Goal: Task Accomplishment & Management: Use online tool/utility

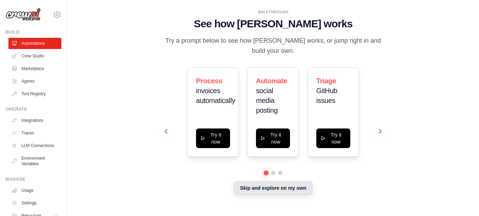
click at [255, 190] on button "Skip and explore on my own" at bounding box center [273, 188] width 78 height 13
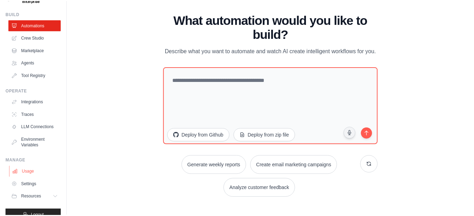
scroll to position [35, 0]
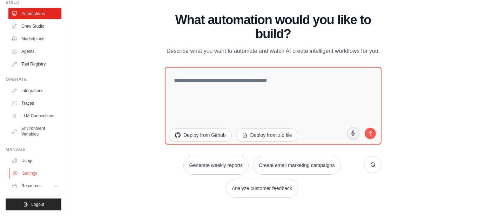
click at [28, 173] on link "Settings" at bounding box center [35, 173] width 53 height 11
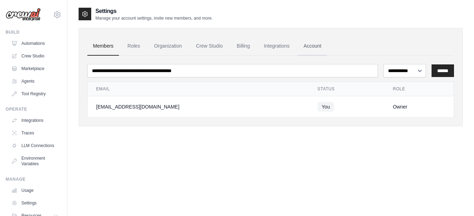
click at [314, 50] on link "Account" at bounding box center [312, 46] width 29 height 19
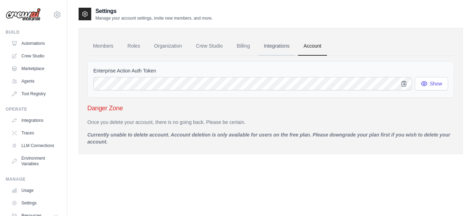
click at [280, 48] on link "Integrations" at bounding box center [276, 46] width 37 height 19
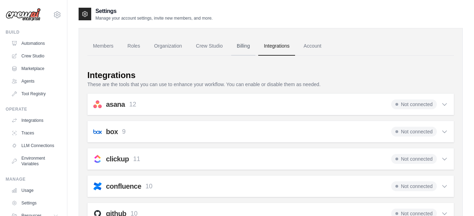
click at [239, 51] on link "Billing" at bounding box center [243, 46] width 24 height 19
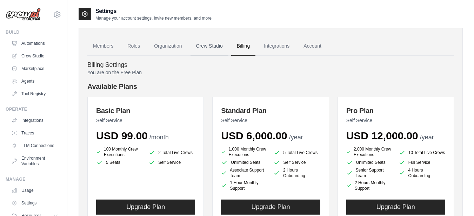
click at [210, 48] on link "Crew Studio" at bounding box center [209, 46] width 38 height 19
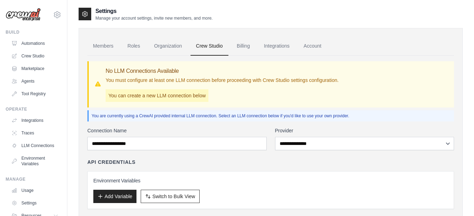
click at [152, 46] on link "Organization" at bounding box center [167, 46] width 39 height 19
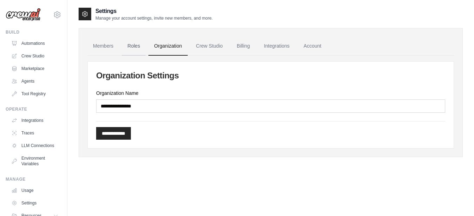
click at [130, 45] on link "Roles" at bounding box center [134, 46] width 24 height 19
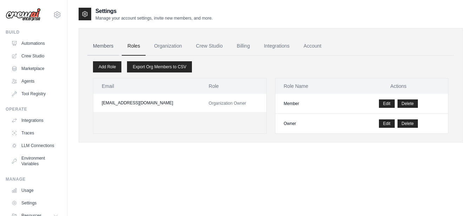
click at [104, 45] on link "Members" at bounding box center [103, 46] width 32 height 19
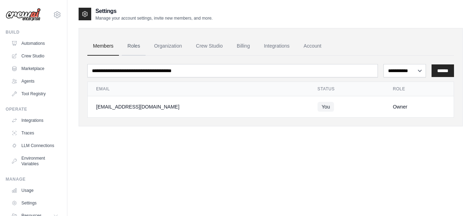
click at [136, 45] on link "Roles" at bounding box center [134, 46] width 24 height 19
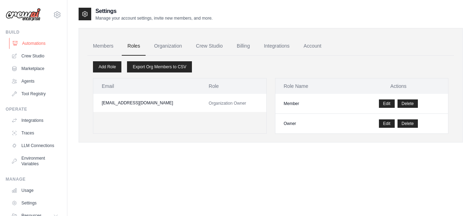
click at [36, 46] on link "Automations" at bounding box center [35, 43] width 53 height 11
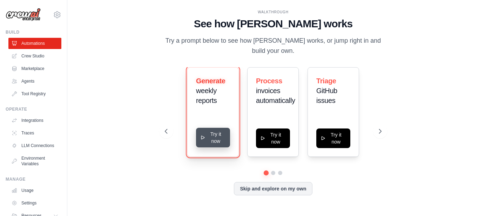
click at [218, 144] on button "Try it now" at bounding box center [213, 138] width 34 height 20
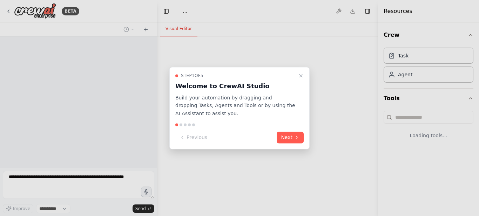
select select "****"
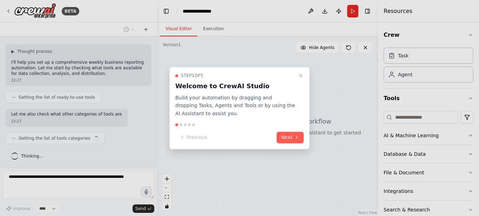
scroll to position [42, 0]
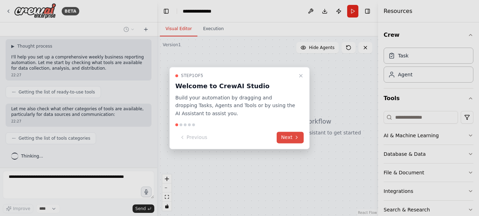
click at [296, 139] on icon at bounding box center [297, 138] width 6 height 6
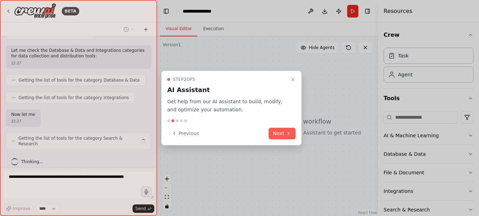
scroll to position [147, 0]
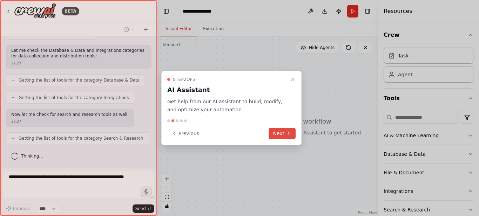
click at [286, 131] on icon at bounding box center [289, 134] width 6 height 6
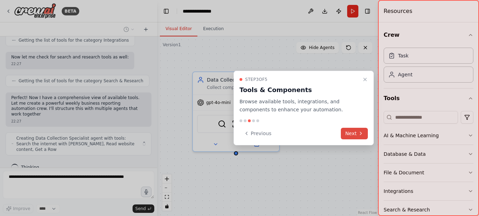
scroll to position [210, 0]
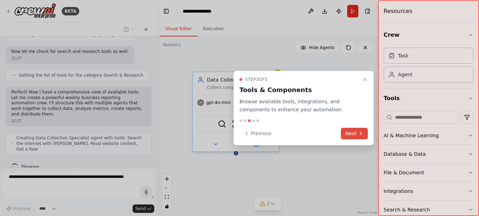
click at [353, 134] on button "Next" at bounding box center [354, 134] width 27 height 12
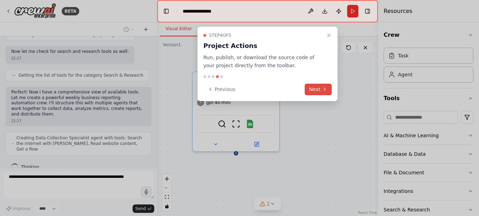
click at [321, 87] on button "Next" at bounding box center [318, 90] width 27 height 12
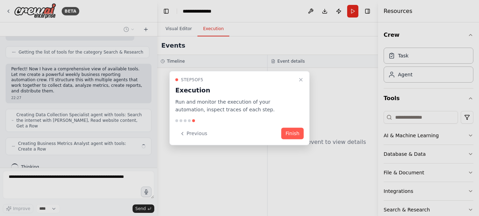
scroll to position [228, 0]
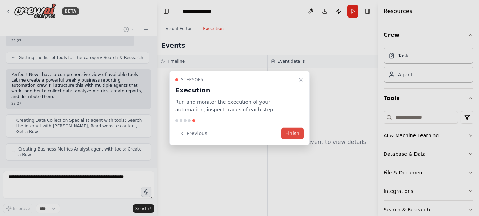
click at [299, 131] on button "Finish" at bounding box center [292, 134] width 22 height 12
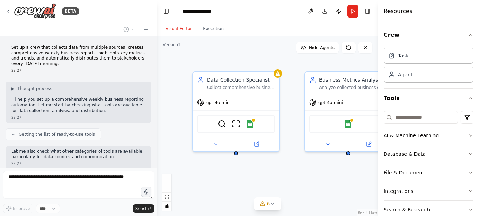
scroll to position [269, 0]
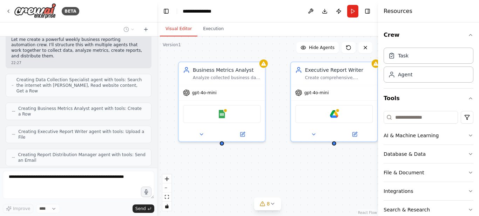
drag, startPoint x: 241, startPoint y: 140, endPoint x: 162, endPoint y: 158, distance: 81.1
click at [162, 160] on div "Data Collection Specialist Collect comprehensive business data from multiple so…" at bounding box center [267, 126] width 221 height 180
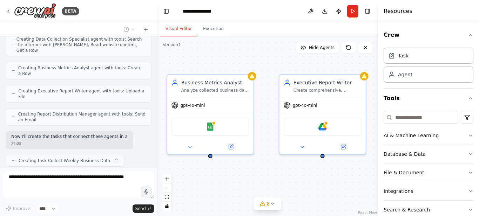
scroll to position [315, 0]
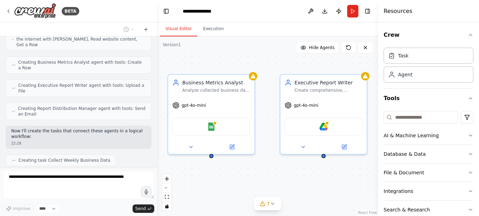
drag, startPoint x: 288, startPoint y: 159, endPoint x: 277, endPoint y: 172, distance: 16.7
click at [277, 172] on div ".deletable-edge-delete-btn { width: 20px; height: 20px; border: 0px solid #ffff…" at bounding box center [267, 126] width 221 height 180
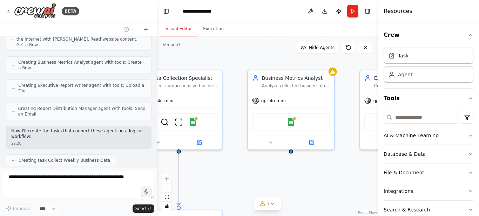
drag, startPoint x: 277, startPoint y: 165, endPoint x: 360, endPoint y: 160, distance: 82.9
click at [360, 160] on div ".deletable-edge-delete-btn { width: 20px; height: 20px; border: 0px solid #ffff…" at bounding box center [267, 126] width 221 height 180
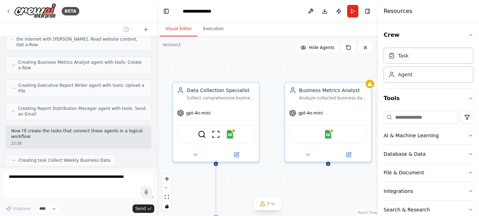
drag, startPoint x: 292, startPoint y: 162, endPoint x: 333, endPoint y: 177, distance: 43.3
click at [333, 177] on div ".deletable-edge-delete-btn { width: 20px; height: 20px; border: 0px solid #ffff…" at bounding box center [267, 126] width 221 height 180
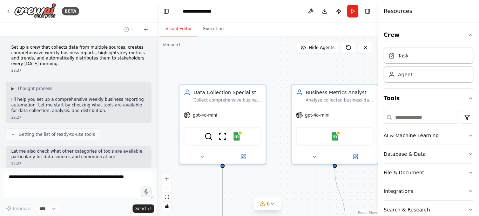
scroll to position [350, 0]
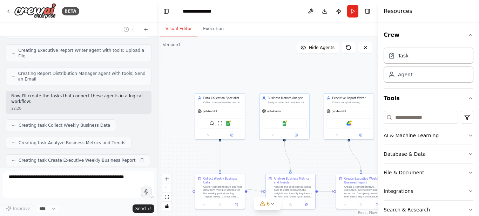
drag, startPoint x: 279, startPoint y: 177, endPoint x: 229, endPoint y: 113, distance: 81.6
click at [229, 114] on div ".deletable-edge-delete-btn { width: 20px; height: 20px; border: 0px solid #ffff…" at bounding box center [267, 126] width 221 height 180
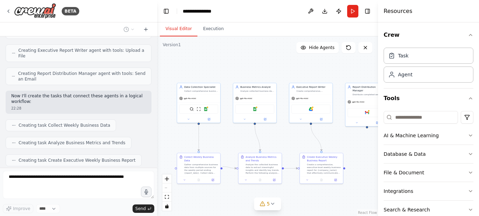
drag, startPoint x: 364, startPoint y: 125, endPoint x: 364, endPoint y: 148, distance: 23.2
click at [364, 148] on div ".deletable-edge-delete-btn { width: 20px; height: 20px; border: 0px solid #ffff…" at bounding box center [267, 126] width 221 height 180
click at [9, 12] on icon at bounding box center [9, 11] width 6 height 6
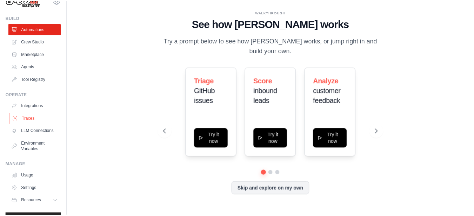
scroll to position [35, 0]
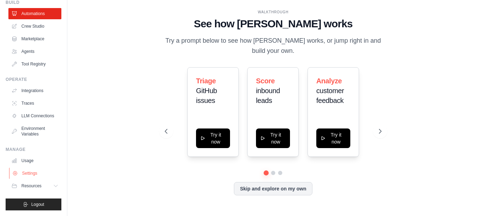
click at [30, 171] on link "Settings" at bounding box center [35, 173] width 53 height 11
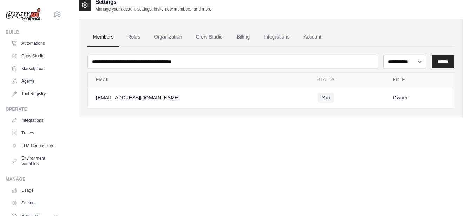
scroll to position [14, 0]
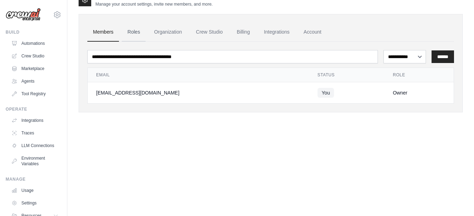
click at [131, 34] on link "Roles" at bounding box center [134, 32] width 24 height 19
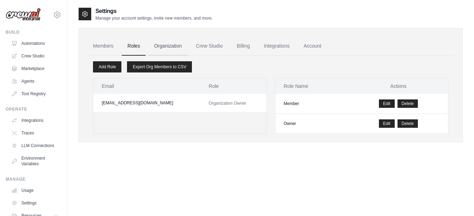
click at [169, 43] on link "Organization" at bounding box center [167, 46] width 39 height 19
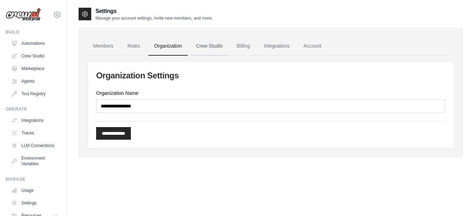
click at [213, 49] on link "Crew Studio" at bounding box center [209, 46] width 38 height 19
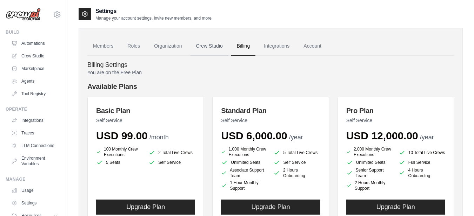
click at [200, 44] on link "Crew Studio" at bounding box center [209, 46] width 38 height 19
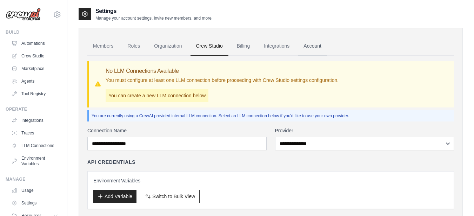
click at [322, 47] on link "Account" at bounding box center [312, 46] width 29 height 19
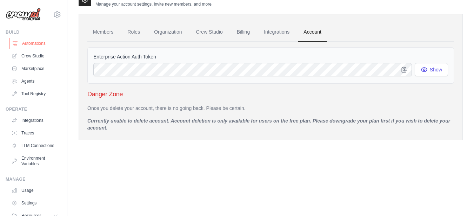
click at [34, 42] on link "Automations" at bounding box center [35, 43] width 53 height 11
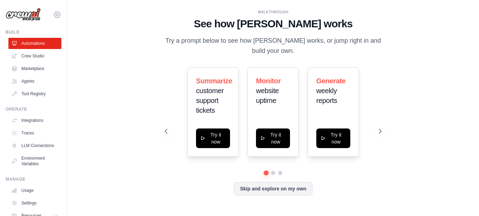
click at [56, 15] on icon at bounding box center [57, 15] width 2 height 2
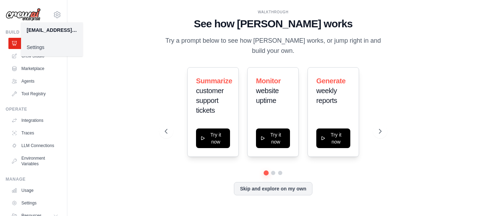
click at [131, 67] on div "WALKTHROUGH See how CrewAI works Try a prompt below to see how CrewAI works, or…" at bounding box center [273, 108] width 389 height 202
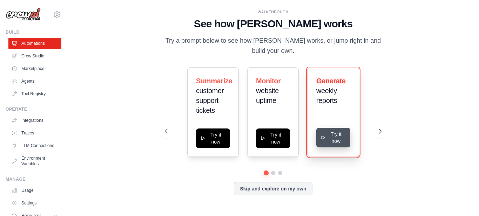
click at [327, 136] on button "Try it now" at bounding box center [333, 138] width 34 height 20
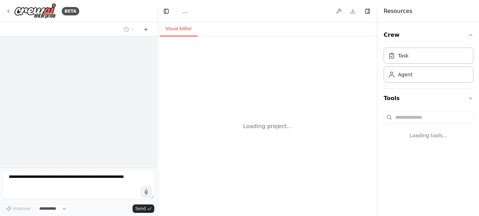
select select "****"
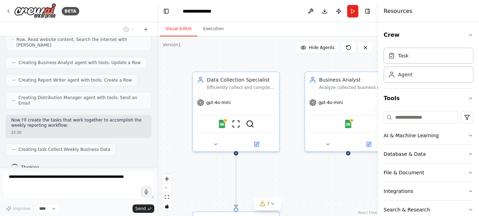
scroll to position [257, 0]
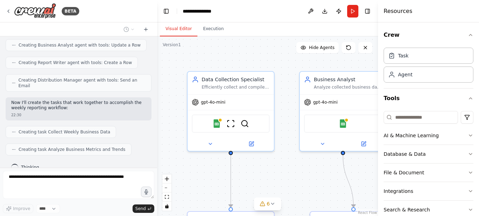
drag, startPoint x: 303, startPoint y: 188, endPoint x: 261, endPoint y: 116, distance: 83.5
click at [261, 116] on div ".deletable-edge-delete-btn { width: 20px; height: 20px; border: 0px solid #ffff…" at bounding box center [267, 126] width 221 height 180
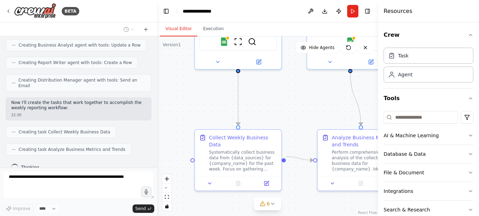
scroll to position [275, 0]
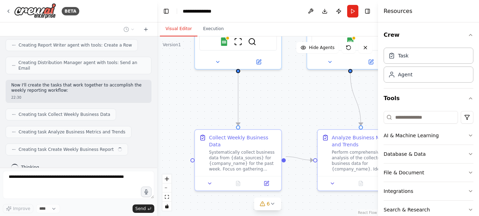
drag, startPoint x: 254, startPoint y: 137, endPoint x: 303, endPoint y: 124, distance: 49.9
click at [303, 124] on div ".deletable-edge-delete-btn { width: 20px; height: 20px; border: 0px solid #ffff…" at bounding box center [267, 126] width 221 height 180
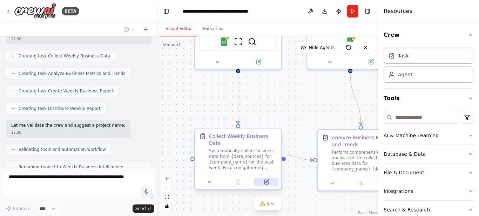
scroll to position [351, 0]
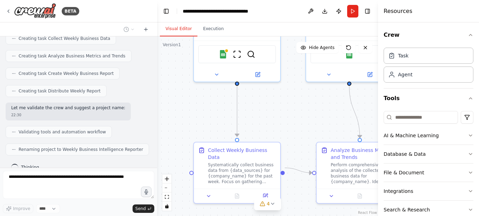
drag, startPoint x: 281, startPoint y: 124, endPoint x: 280, endPoint y: 136, distance: 12.7
click at [280, 136] on div ".deletable-edge-delete-btn { width: 20px; height: 20px; border: 0px solid #ffff…" at bounding box center [267, 126] width 221 height 180
click at [279, 136] on div ".deletable-edge-delete-btn { width: 20px; height: 20px; border: 0px solid #ffff…" at bounding box center [267, 126] width 221 height 180
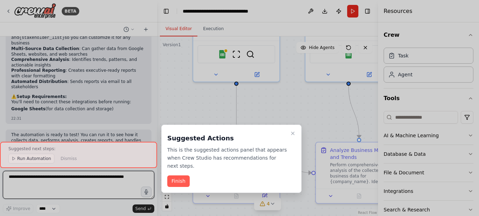
scroll to position [621, 0]
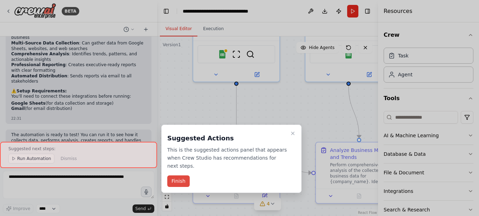
click at [179, 176] on button "Finish" at bounding box center [178, 182] width 22 height 12
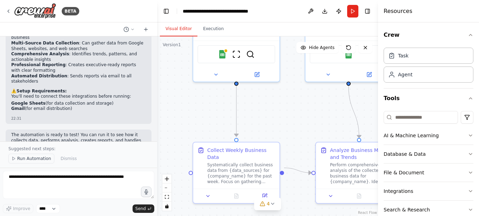
click at [38, 157] on span "Run Automation" at bounding box center [34, 159] width 34 height 6
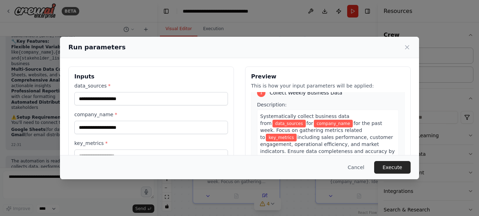
scroll to position [0, 0]
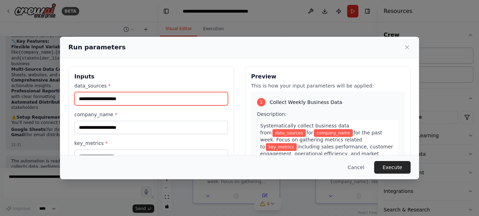
click at [125, 98] on input "data_sources *" at bounding box center [151, 98] width 154 height 13
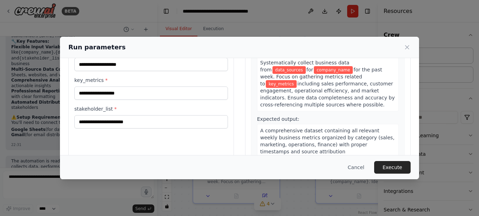
scroll to position [51, 0]
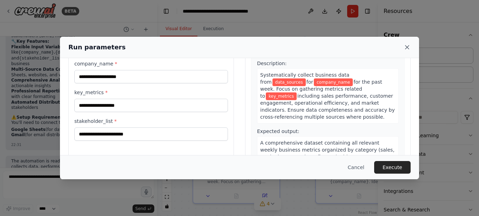
click at [408, 48] on icon at bounding box center [407, 48] width 4 height 4
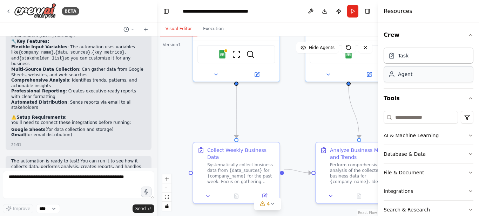
click at [401, 77] on div "Agent" at bounding box center [405, 74] width 14 height 7
click at [299, 103] on div ".deletable-edge-delete-btn { width: 20px; height: 20px; border: 0px solid #ffff…" at bounding box center [267, 126] width 221 height 180
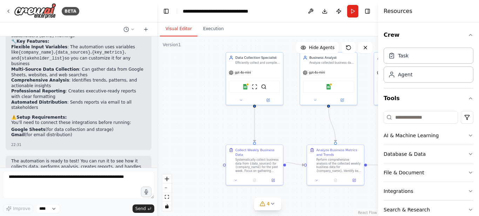
drag, startPoint x: 295, startPoint y: 99, endPoint x: 279, endPoint y: 144, distance: 48.6
click at [279, 144] on div ".deletable-edge-delete-btn { width: 20px; height: 20px; border: 0px solid #ffff…" at bounding box center [267, 126] width 221 height 180
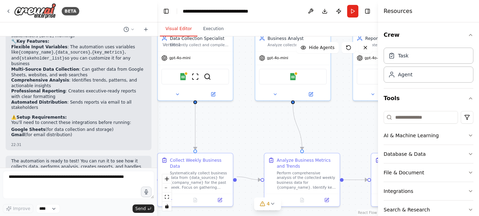
drag, startPoint x: 274, startPoint y: 136, endPoint x: 249, endPoint y: 122, distance: 29.1
click at [251, 122] on div ".deletable-edge-delete-btn { width: 20px; height: 20px; border: 0px solid #ffff…" at bounding box center [267, 126] width 221 height 180
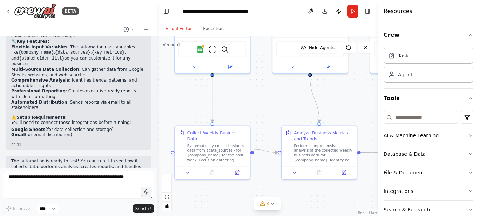
drag, startPoint x: 318, startPoint y: 121, endPoint x: 342, endPoint y: 96, distance: 34.5
click at [342, 96] on div ".deletable-edge-delete-btn { width: 20px; height: 20px; border: 0px solid #ffff…" at bounding box center [267, 126] width 221 height 180
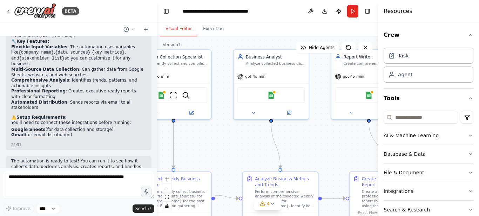
drag, startPoint x: 342, startPoint y: 96, endPoint x: 302, endPoint y: 141, distance: 59.9
click at [302, 141] on div ".deletable-edge-delete-btn { width: 20px; height: 20px; border: 0px solid #ffff…" at bounding box center [267, 126] width 221 height 180
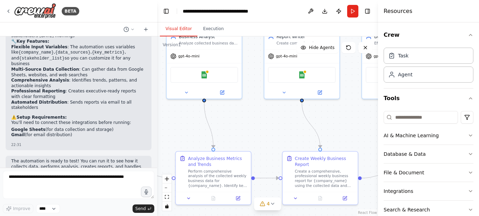
drag, startPoint x: 319, startPoint y: 143, endPoint x: 252, endPoint y: 117, distance: 72.6
click at [252, 117] on div ".deletable-edge-delete-btn { width: 20px; height: 20px; border: 0px solid #ffff…" at bounding box center [267, 126] width 221 height 180
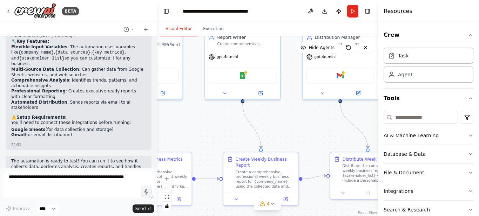
drag, startPoint x: 266, startPoint y: 115, endPoint x: 199, endPoint y: 122, distance: 67.6
click at [199, 122] on div ".deletable-edge-delete-btn { width: 20px; height: 20px; border: 0px solid #ffff…" at bounding box center [267, 126] width 221 height 180
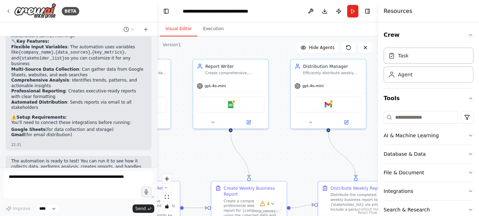
drag, startPoint x: 285, startPoint y: 108, endPoint x: 282, endPoint y: 136, distance: 28.9
click at [282, 136] on div ".deletable-edge-delete-btn { width: 20px; height: 20px; border: 0px solid #ffff…" at bounding box center [267, 126] width 221 height 180
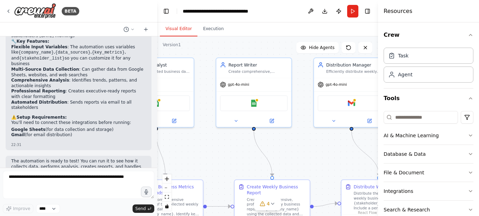
drag, startPoint x: 278, startPoint y: 150, endPoint x: 344, endPoint y: 148, distance: 66.0
click at [344, 148] on div ".deletable-edge-delete-btn { width: 20px; height: 20px; border: 0px solid #ffff…" at bounding box center [267, 126] width 221 height 180
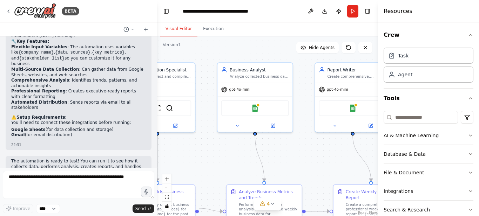
drag, startPoint x: 236, startPoint y: 148, endPoint x: 292, endPoint y: 155, distance: 56.5
click at [292, 155] on div ".deletable-edge-delete-btn { width: 20px; height: 20px; border: 0px solid #ffff…" at bounding box center [267, 126] width 221 height 180
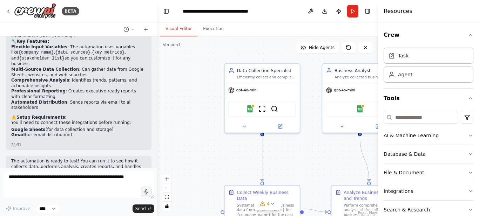
drag, startPoint x: 224, startPoint y: 159, endPoint x: 326, endPoint y: 158, distance: 102.4
click at [326, 158] on div ".deletable-edge-delete-btn { width: 20px; height: 20px; border: 0px solid #ffff…" at bounding box center [267, 126] width 221 height 180
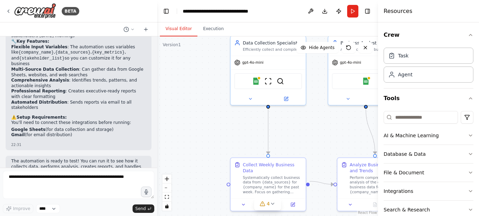
drag, startPoint x: 212, startPoint y: 149, endPoint x: 213, endPoint y: 120, distance: 28.8
click at [213, 120] on div ".deletable-edge-delete-btn { width: 20px; height: 20px; border: 0px solid #ffff…" at bounding box center [267, 126] width 221 height 180
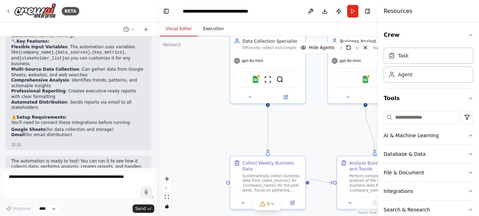
click at [208, 30] on button "Execution" at bounding box center [213, 29] width 32 height 15
click at [175, 29] on button "Visual Editor" at bounding box center [179, 29] width 38 height 15
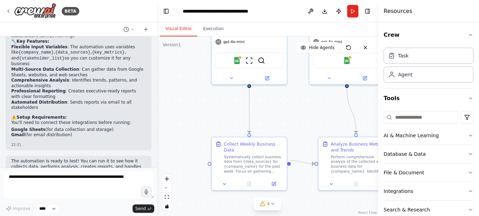
drag, startPoint x: 235, startPoint y: 140, endPoint x: 196, endPoint y: 99, distance: 56.8
click at [196, 99] on div ".deletable-edge-delete-btn { width: 20px; height: 20px; border: 0px solid #ffff…" at bounding box center [267, 126] width 221 height 180
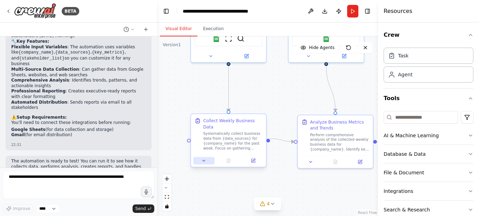
click at [204, 158] on button at bounding box center [204, 160] width 21 height 7
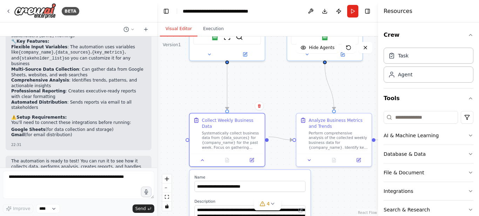
drag, startPoint x: 343, startPoint y: 194, endPoint x: 322, endPoint y: 145, distance: 52.9
click at [322, 153] on div ".deletable-edge-delete-btn { width: 20px; height: 20px; border: 0px solid #ffff…" at bounding box center [267, 126] width 221 height 180
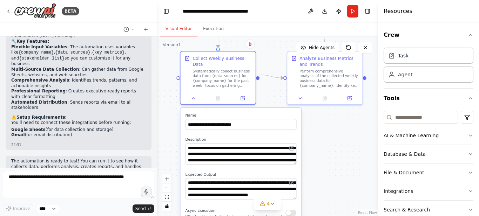
drag, startPoint x: 322, startPoint y: 144, endPoint x: 332, endPoint y: 121, distance: 25.4
click at [332, 121] on div ".deletable-edge-delete-btn { width: 20px; height: 20px; border: 0px solid #ffff…" at bounding box center [267, 126] width 221 height 180
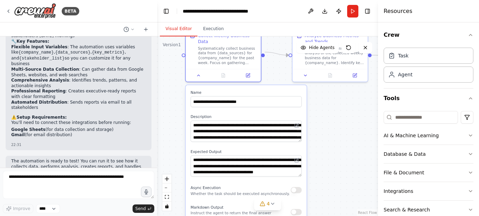
drag, startPoint x: 322, startPoint y: 159, endPoint x: 329, endPoint y: 131, distance: 29.2
click at [329, 131] on div ".deletable-edge-delete-btn { width: 20px; height: 20px; border: 0px solid #ffff…" at bounding box center [267, 126] width 221 height 180
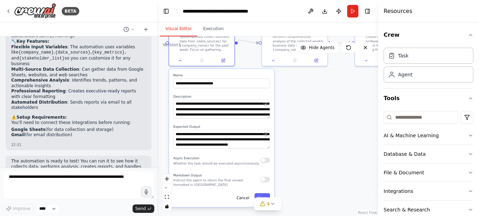
drag, startPoint x: 318, startPoint y: 145, endPoint x: 292, endPoint y: 129, distance: 30.4
click at [292, 129] on div ".deletable-edge-delete-btn { width: 20px; height: 20px; border: 0px solid #ffff…" at bounding box center [267, 126] width 221 height 180
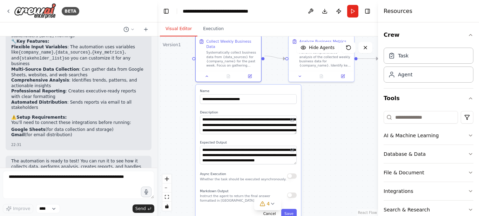
click at [322, 142] on div ".deletable-edge-delete-btn { width: 20px; height: 20px; border: 0px solid #ffff…" at bounding box center [267, 126] width 221 height 180
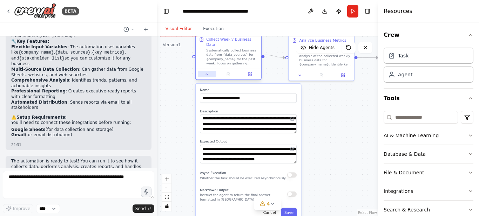
click at [208, 71] on button at bounding box center [207, 74] width 18 height 6
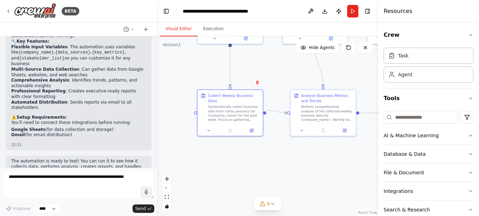
drag, startPoint x: 253, startPoint y: 106, endPoint x: 255, endPoint y: 165, distance: 60.0
click at [255, 165] on div ".deletable-edge-delete-btn { width: 20px; height: 20px; border: 0px solid #ffff…" at bounding box center [267, 126] width 221 height 180
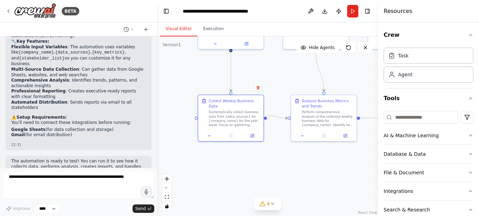
drag, startPoint x: 255, startPoint y: 155, endPoint x: 248, endPoint y: 181, distance: 27.0
click at [248, 181] on div ".deletable-edge-delete-btn { width: 20px; height: 20px; border: 0px solid #ffff…" at bounding box center [267, 126] width 221 height 180
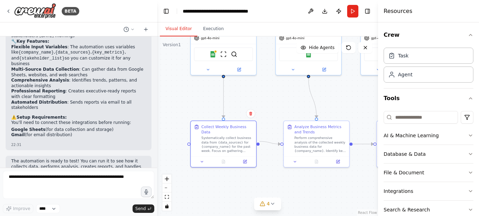
click at [266, 86] on div ".deletable-edge-delete-btn { width: 20px; height: 20px; border: 0px solid #ffff…" at bounding box center [267, 126] width 221 height 180
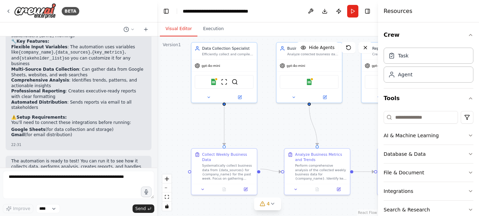
drag, startPoint x: 266, startPoint y: 114, endPoint x: 267, endPoint y: 127, distance: 13.3
click at [267, 127] on div ".deletable-edge-delete-btn { width: 20px; height: 20px; border: 0px solid #ffff…" at bounding box center [267, 126] width 221 height 180
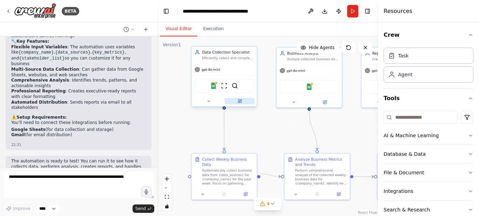
click at [242, 101] on icon at bounding box center [240, 101] width 4 height 4
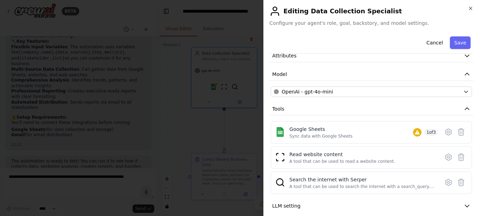
scroll to position [61, 0]
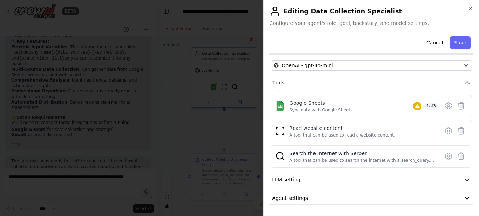
click at [200, 137] on div at bounding box center [239, 108] width 479 height 216
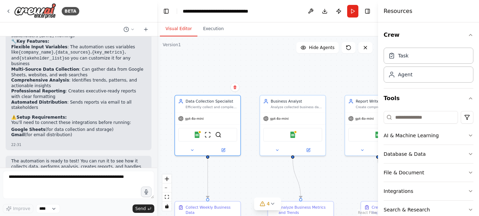
drag, startPoint x: 253, startPoint y: 146, endPoint x: 166, endPoint y: 126, distance: 88.7
click at [167, 128] on div ".deletable-edge-delete-btn { width: 20px; height: 20px; border: 0px solid #ffff…" at bounding box center [267, 126] width 221 height 180
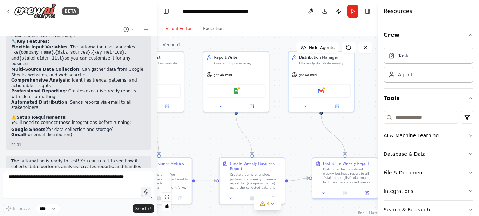
drag, startPoint x: 265, startPoint y: 139, endPoint x: 206, endPoint y: 131, distance: 59.4
click at [206, 131] on div ".deletable-edge-delete-btn { width: 20px; height: 20px; border: 0px solid #ffff…" at bounding box center [267, 126] width 221 height 180
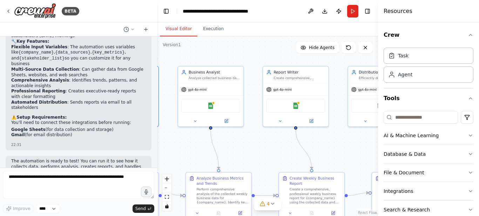
drag, startPoint x: 290, startPoint y: 128, endPoint x: 367, endPoint y: 141, distance: 78.2
click at [367, 141] on div ".deletable-edge-delete-btn { width: 20px; height: 20px; border: 0px solid #ffff…" at bounding box center [267, 126] width 221 height 180
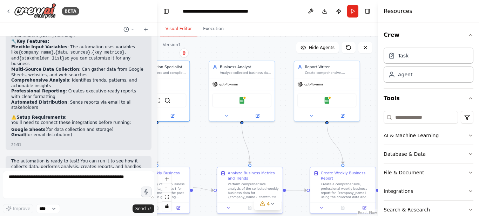
drag, startPoint x: 284, startPoint y: 140, endPoint x: 322, endPoint y: 136, distance: 37.6
click at [334, 132] on div ".deletable-edge-delete-btn { width: 20px; height: 20px; border: 0px solid #ffff…" at bounding box center [267, 126] width 221 height 180
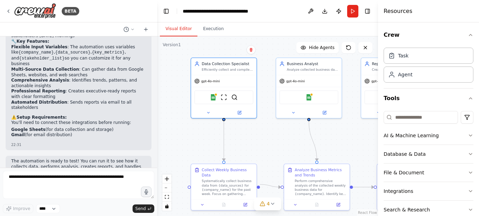
drag, startPoint x: 252, startPoint y: 143, endPoint x: 290, endPoint y: 138, distance: 38.5
click at [289, 143] on div ".deletable-edge-delete-btn { width: 20px; height: 20px; border: 0px solid #ffff…" at bounding box center [267, 126] width 221 height 180
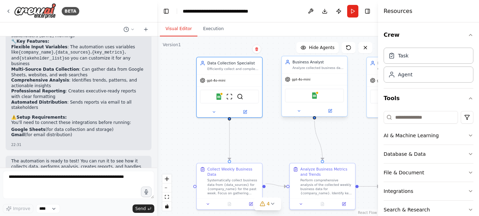
click at [322, 83] on div "gpt-4o-mini" at bounding box center [314, 80] width 65 height 12
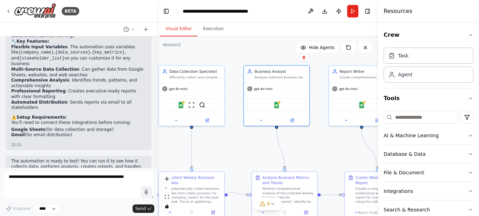
drag, startPoint x: 362, startPoint y: 96, endPoint x: 323, endPoint y: 105, distance: 40.6
click at [323, 105] on div ".deletable-edge-delete-btn { width: 20px; height: 20px; border: 0px solid #ffff…" at bounding box center [267, 126] width 221 height 180
click at [320, 147] on div ".deletable-edge-delete-btn { width: 20px; height: 20px; border: 0px solid #ffff…" at bounding box center [267, 126] width 221 height 180
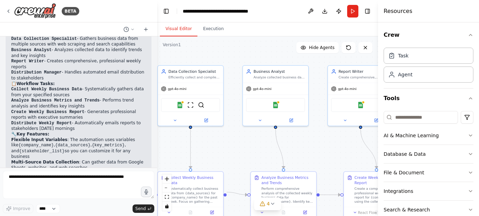
scroll to position [489, 0]
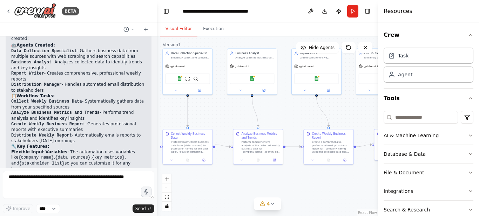
drag, startPoint x: 332, startPoint y: 147, endPoint x: 301, endPoint y: 112, distance: 47.2
click at [301, 112] on div ".deletable-edge-delete-btn { width: 20px; height: 20px; border: 0px solid #ffff…" at bounding box center [267, 126] width 221 height 180
click at [352, 13] on button "Run" at bounding box center [352, 11] width 11 height 13
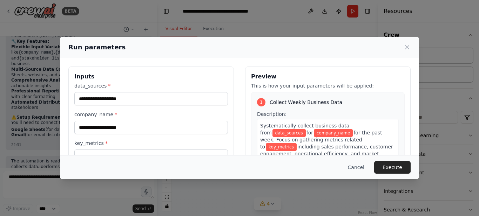
scroll to position [35, 0]
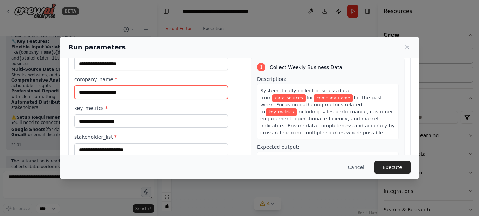
click at [138, 92] on input "company_name *" at bounding box center [151, 92] width 154 height 13
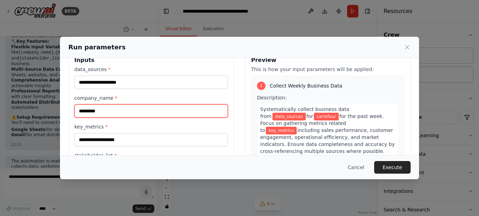
scroll to position [0, 0]
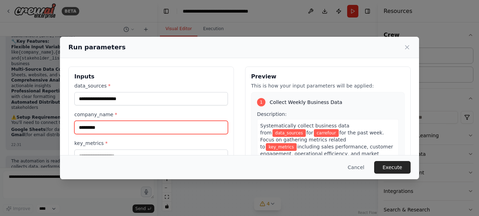
type input "*********"
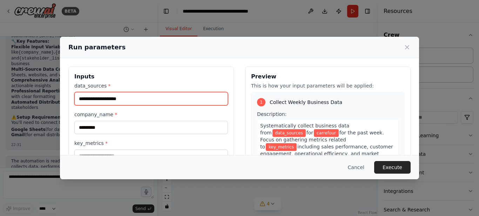
click at [131, 100] on input "data_sources *" at bounding box center [151, 98] width 154 height 13
click at [137, 97] on input "data_sources *" at bounding box center [151, 98] width 154 height 13
paste input "**********"
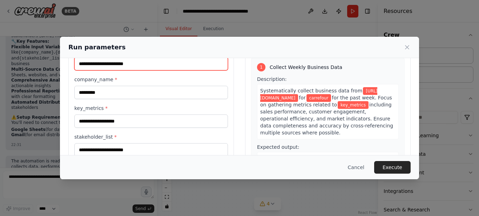
scroll to position [70, 0]
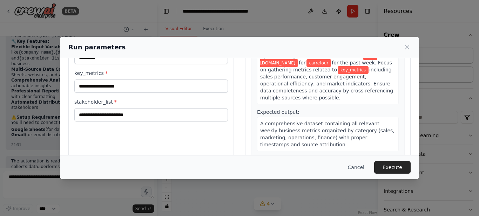
type input "**********"
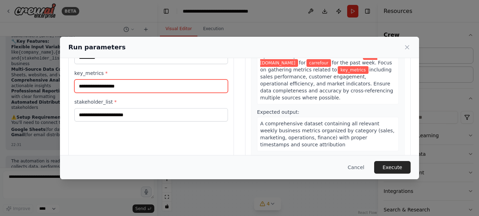
click at [133, 88] on input "key_metrics *" at bounding box center [151, 86] width 154 height 13
type input "*****"
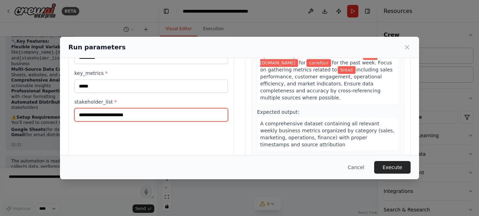
click at [131, 115] on input "stakeholder_list *" at bounding box center [151, 114] width 154 height 13
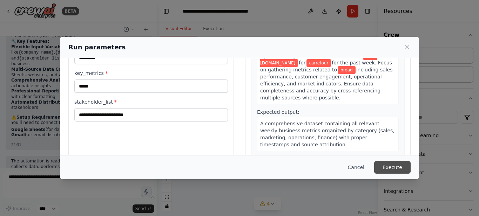
click at [395, 165] on button "Execute" at bounding box center [392, 167] width 36 height 13
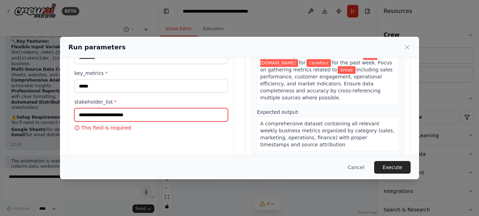
click at [142, 117] on input "stakeholder_list *" at bounding box center [151, 114] width 154 height 13
type input "*"
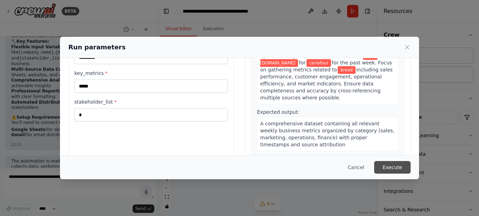
click at [394, 168] on button "Execute" at bounding box center [392, 167] width 36 height 13
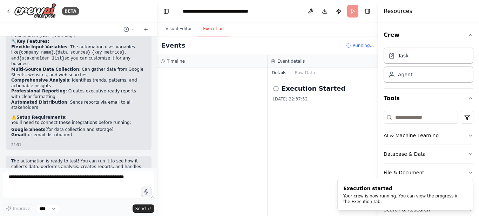
click at [209, 33] on button "Execution" at bounding box center [213, 29] width 32 height 15
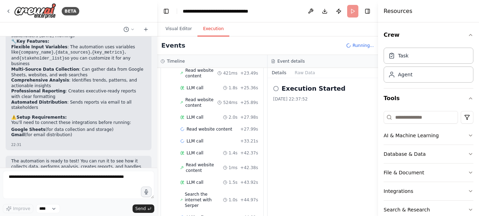
scroll to position [253, 0]
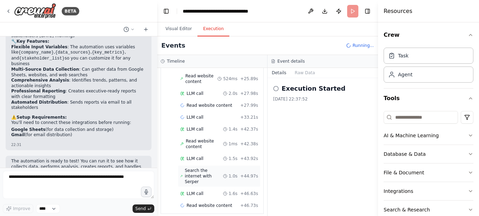
click at [223, 174] on icon at bounding box center [225, 176] width 4 height 4
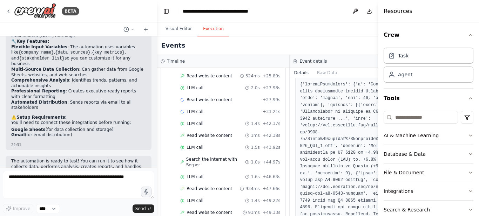
scroll to position [0, 0]
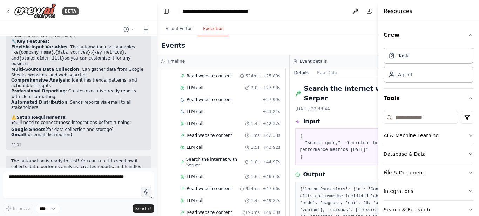
drag, startPoint x: 341, startPoint y: 146, endPoint x: 304, endPoint y: 147, distance: 36.8
click at [304, 147] on pre "{ "search_query": "Carrefour bread sales performance metrics [DATE]" }" at bounding box center [356, 146] width 112 height 27
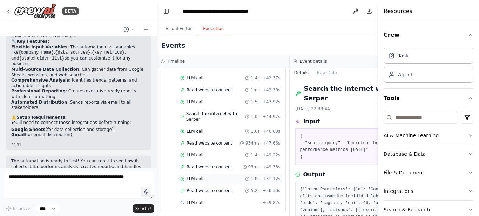
scroll to position [285, 0]
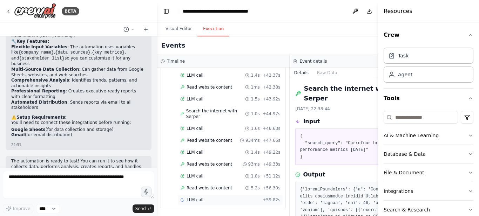
click at [231, 198] on div "LLM call + 59.82s" at bounding box center [230, 200] width 100 height 6
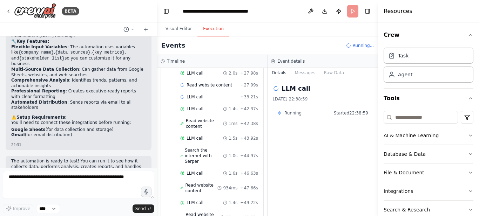
scroll to position [319, 0]
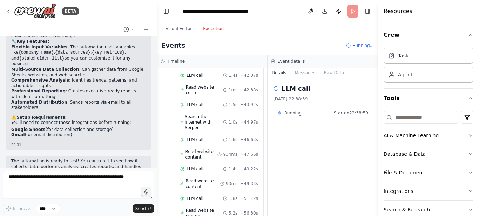
click at [351, 114] on span "Started 22:38:59" at bounding box center [351, 113] width 34 height 6
click at [305, 115] on div "Running Started 22:38:59" at bounding box center [322, 113] width 91 height 6
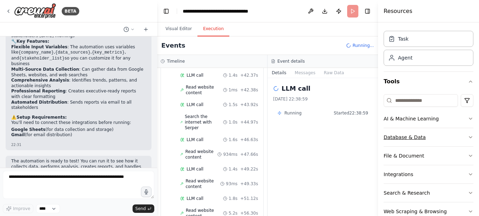
scroll to position [33, 0]
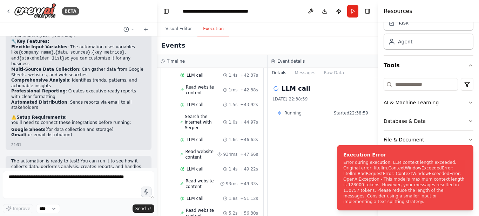
click at [316, 157] on div "LLM call [DATE] 22:38:59 Running Started 22:38:59" at bounding box center [323, 147] width 110 height 138
click at [178, 32] on button "Visual Editor" at bounding box center [179, 29] width 38 height 15
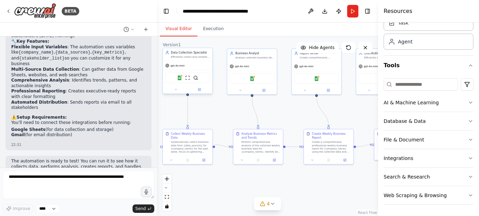
click at [186, 63] on div "gpt-4o-mini" at bounding box center [187, 65] width 49 height 9
click at [186, 65] on div "gpt-4o-mini" at bounding box center [187, 65] width 49 height 9
click at [191, 59] on div "Data Collection Specialist Efficiently collect and compile business data from m…" at bounding box center [187, 54] width 49 height 13
click at [198, 92] on button at bounding box center [199, 89] width 23 height 5
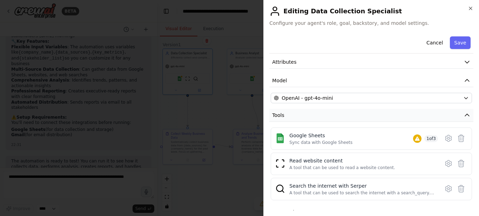
scroll to position [61, 0]
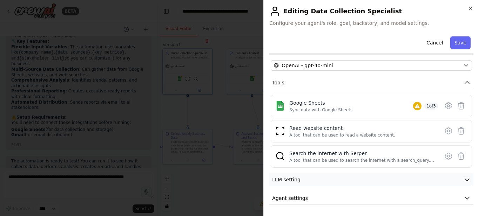
click at [313, 184] on button "LLM setting" at bounding box center [371, 180] width 204 height 13
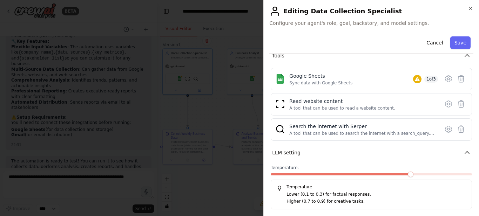
scroll to position [111, 0]
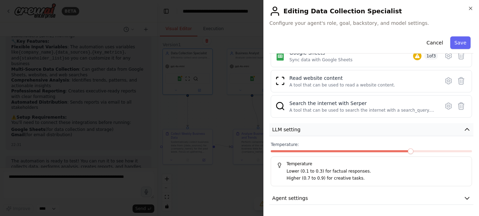
click at [357, 127] on button "LLM setting" at bounding box center [371, 129] width 204 height 13
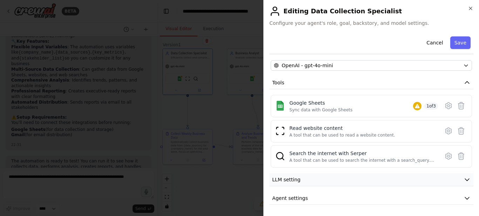
scroll to position [61, 0]
click at [354, 197] on button "Agent settings" at bounding box center [371, 198] width 204 height 13
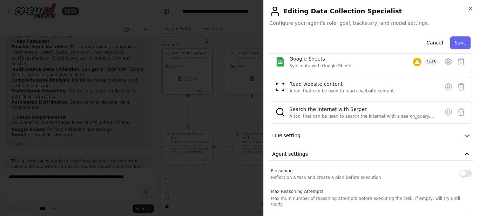
scroll to position [103, 0]
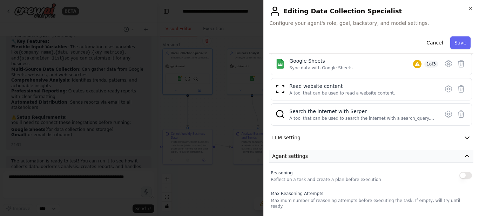
click at [344, 159] on button "Agent settings" at bounding box center [371, 156] width 204 height 13
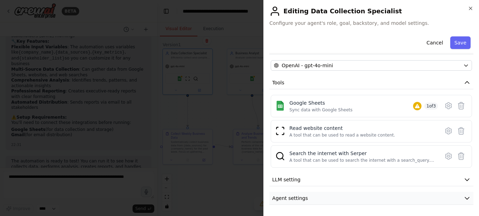
scroll to position [61, 0]
click at [339, 197] on button "Agent settings" at bounding box center [371, 198] width 204 height 13
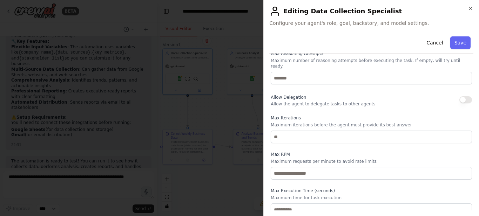
scroll to position [174, 0]
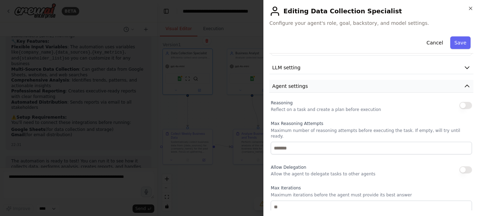
click at [305, 87] on button "Agent settings" at bounding box center [371, 86] width 204 height 13
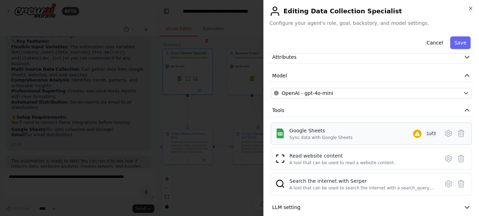
scroll to position [26, 0]
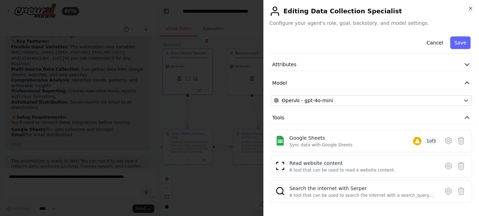
click at [228, 114] on div at bounding box center [239, 108] width 479 height 216
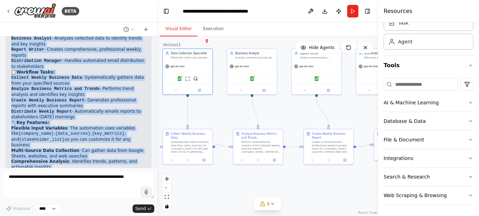
scroll to position [595, 0]
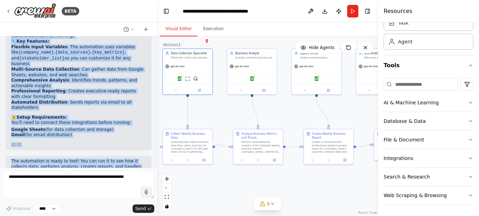
drag, startPoint x: 12, startPoint y: 87, endPoint x: 74, endPoint y: 106, distance: 65.3
click at [74, 106] on div "Perfect! I've successfully set up your Weekly Business Intelligence Reporter au…" at bounding box center [78, 29] width 135 height 218
copy div "Loremip! D'si ametconsecte adi el sedd Eiusmo Temporin Utlaboreetdo Magnaali en…"
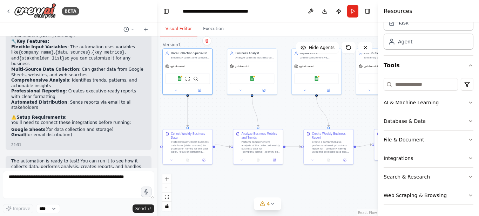
click at [113, 111] on div "Perfect! I've successfully set up your Weekly Business Intelligence Reporter au…" at bounding box center [79, 34] width 146 height 234
click at [196, 67] on div "gpt-4o-mini" at bounding box center [187, 65] width 49 height 9
click at [201, 90] on icon at bounding box center [199, 89] width 2 height 2
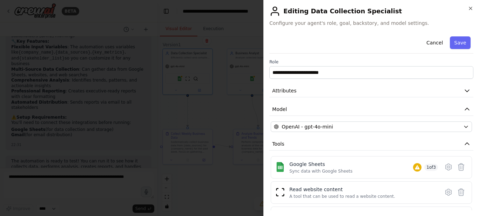
click at [223, 115] on div at bounding box center [239, 108] width 479 height 216
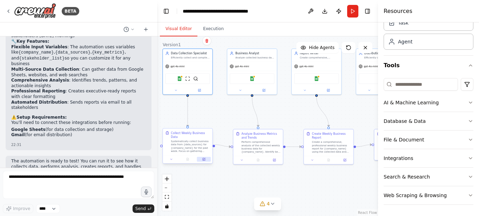
click at [202, 157] on button at bounding box center [204, 159] width 14 height 5
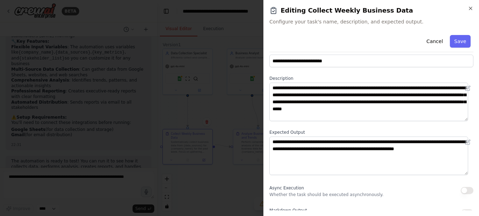
scroll to position [22, 0]
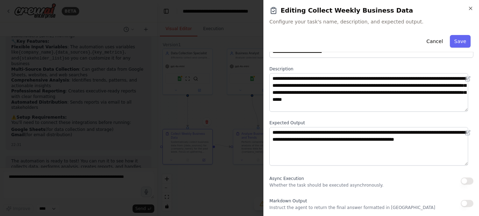
click at [218, 110] on div at bounding box center [239, 108] width 479 height 216
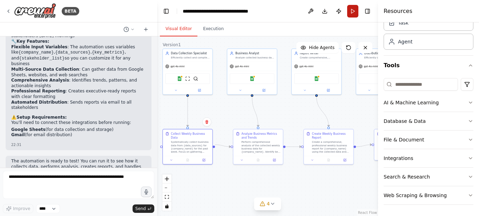
click at [351, 14] on button "Run" at bounding box center [352, 11] width 11 height 13
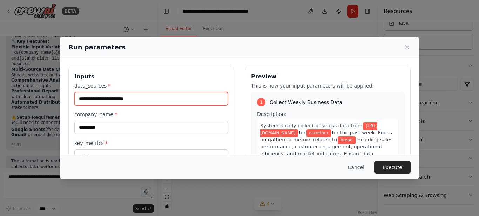
drag, startPoint x: 138, startPoint y: 98, endPoint x: 51, endPoint y: 99, distance: 87.7
click at [51, 99] on div "**********" at bounding box center [239, 108] width 479 height 216
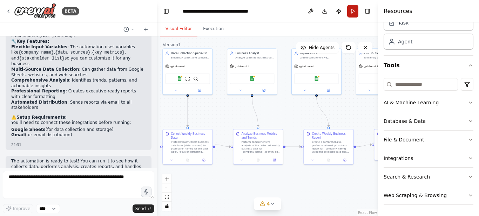
click at [353, 12] on button "Run" at bounding box center [352, 11] width 11 height 13
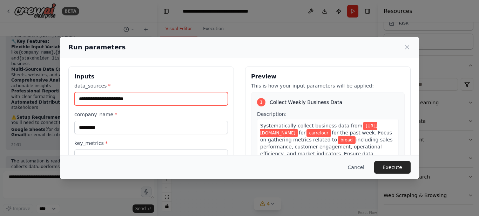
click at [144, 99] on input "**********" at bounding box center [151, 98] width 154 height 13
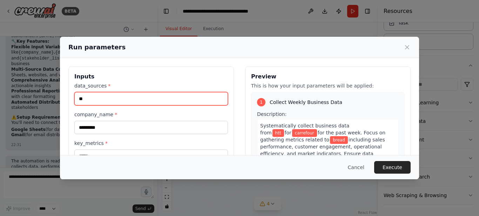
type input "*"
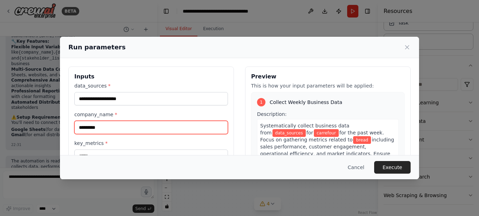
click at [133, 127] on input "*********" at bounding box center [151, 127] width 154 height 13
type input "*"
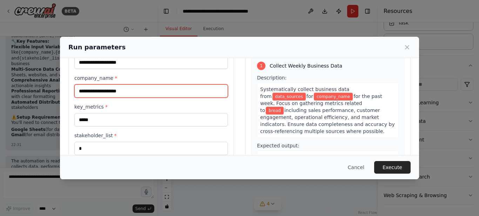
scroll to position [70, 0]
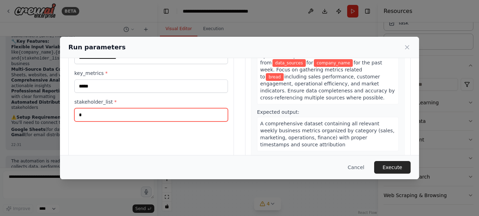
click at [125, 115] on input "*" at bounding box center [151, 114] width 154 height 13
paste input "**********"
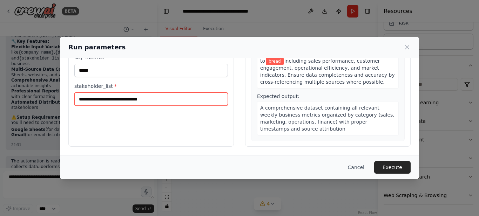
scroll to position [51, 0]
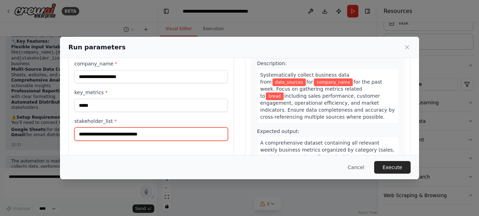
type input "**********"
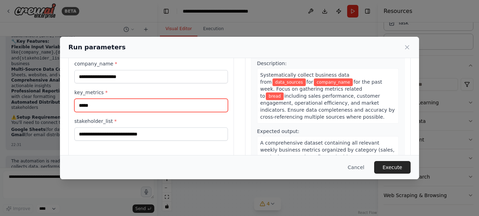
click at [156, 109] on input "*****" at bounding box center [151, 105] width 154 height 13
type input "*"
paste input "**********"
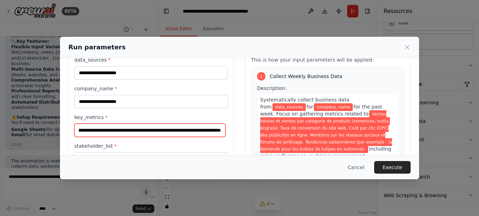
scroll to position [16, 0]
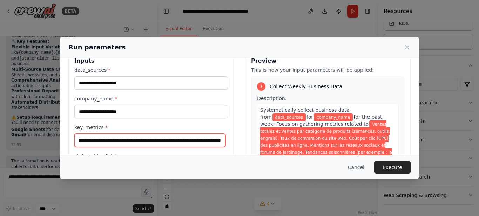
type input "**********"
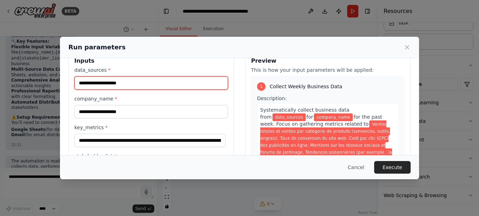
click at [122, 83] on input "data_sources *" at bounding box center [151, 82] width 154 height 13
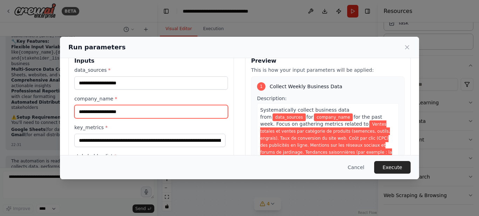
drag, startPoint x: 122, startPoint y: 83, endPoint x: 101, endPoint y: 112, distance: 35.9
click at [101, 112] on input "company_name *" at bounding box center [151, 111] width 154 height 13
paste input "**********"
type input "**********"
